Goal: Transaction & Acquisition: Book appointment/travel/reservation

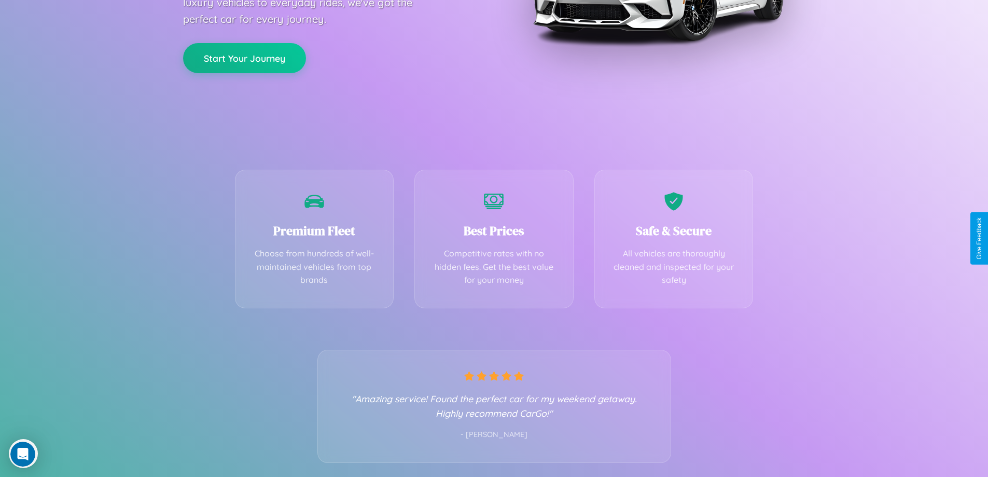
scroll to position [204, 0]
click at [494, 238] on div "Best Prices Competitive rates with no hidden fees. Get the best value for your …" at bounding box center [493, 235] width 159 height 138
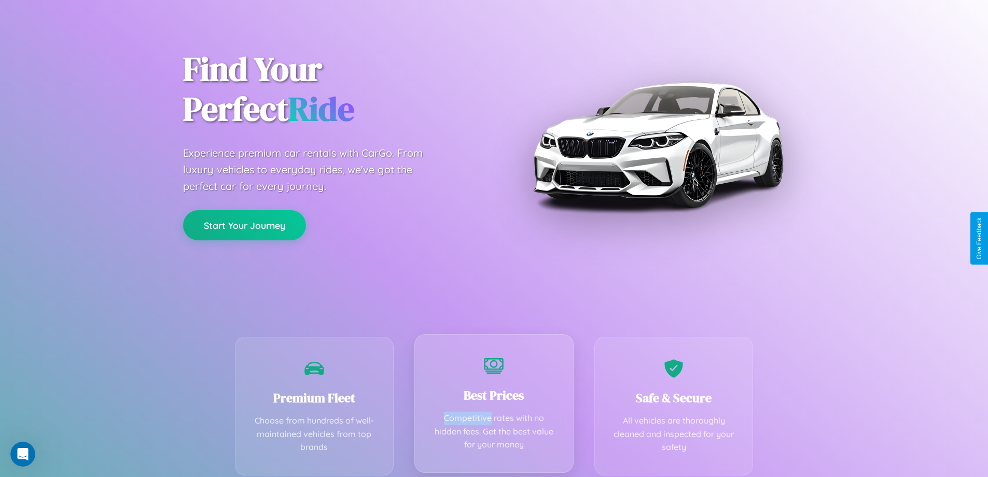
scroll to position [0, 0]
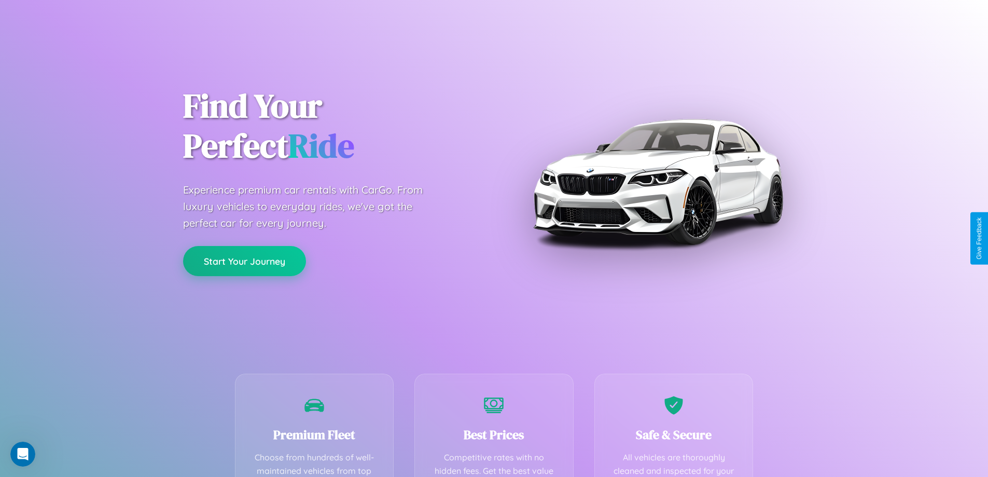
click at [244, 261] on button "Start Your Journey" at bounding box center [244, 261] width 123 height 30
click at [244, 260] on button "Start Your Journey" at bounding box center [244, 261] width 123 height 30
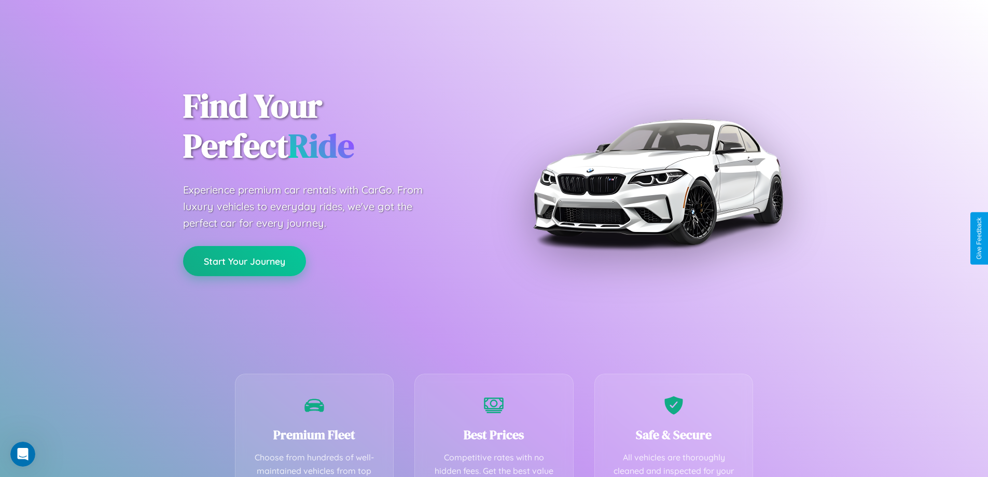
click at [244, 260] on button "Start Your Journey" at bounding box center [244, 261] width 123 height 30
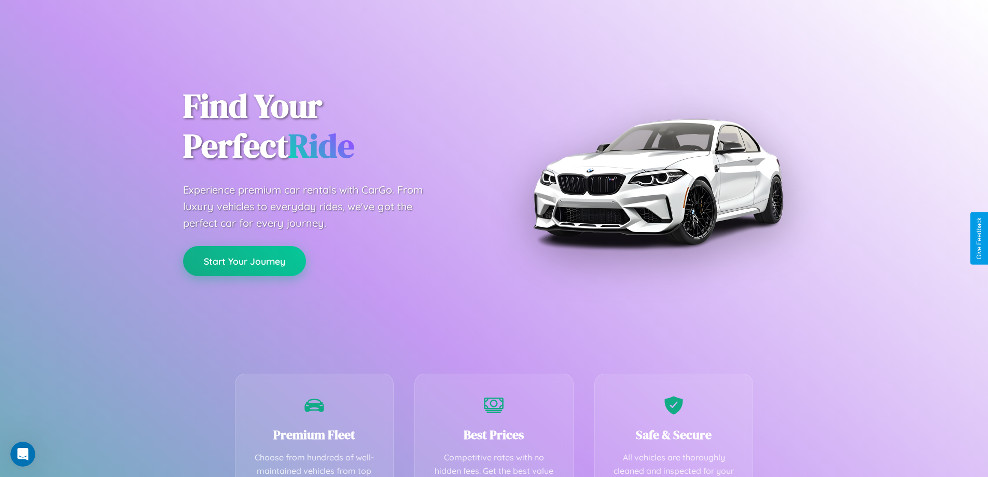
click at [244, 260] on button "Start Your Journey" at bounding box center [244, 261] width 123 height 30
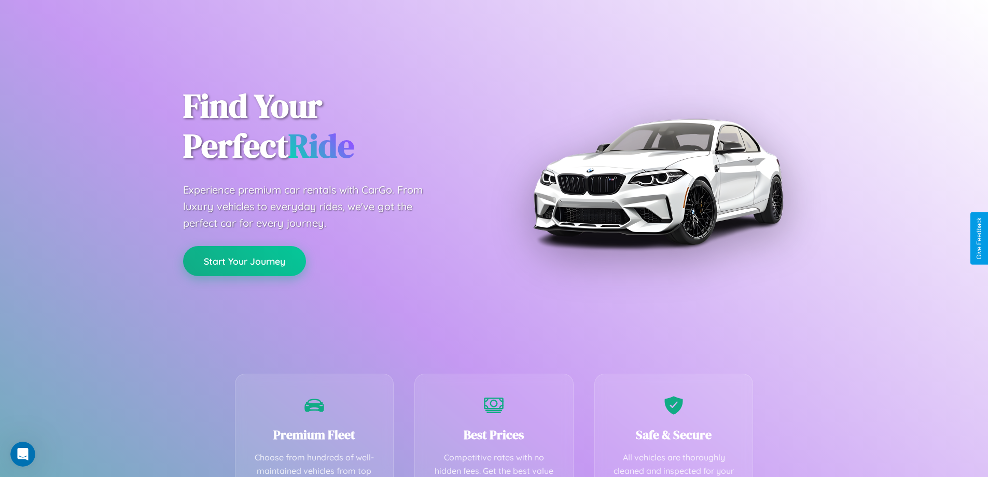
click at [244, 260] on button "Start Your Journey" at bounding box center [244, 261] width 123 height 30
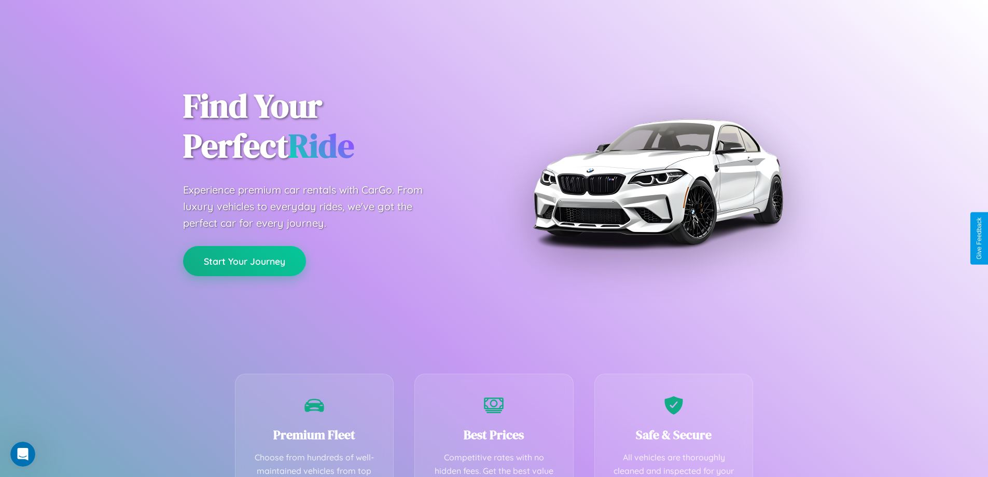
click at [244, 260] on button "Start Your Journey" at bounding box center [244, 261] width 123 height 30
